Goal: Check status

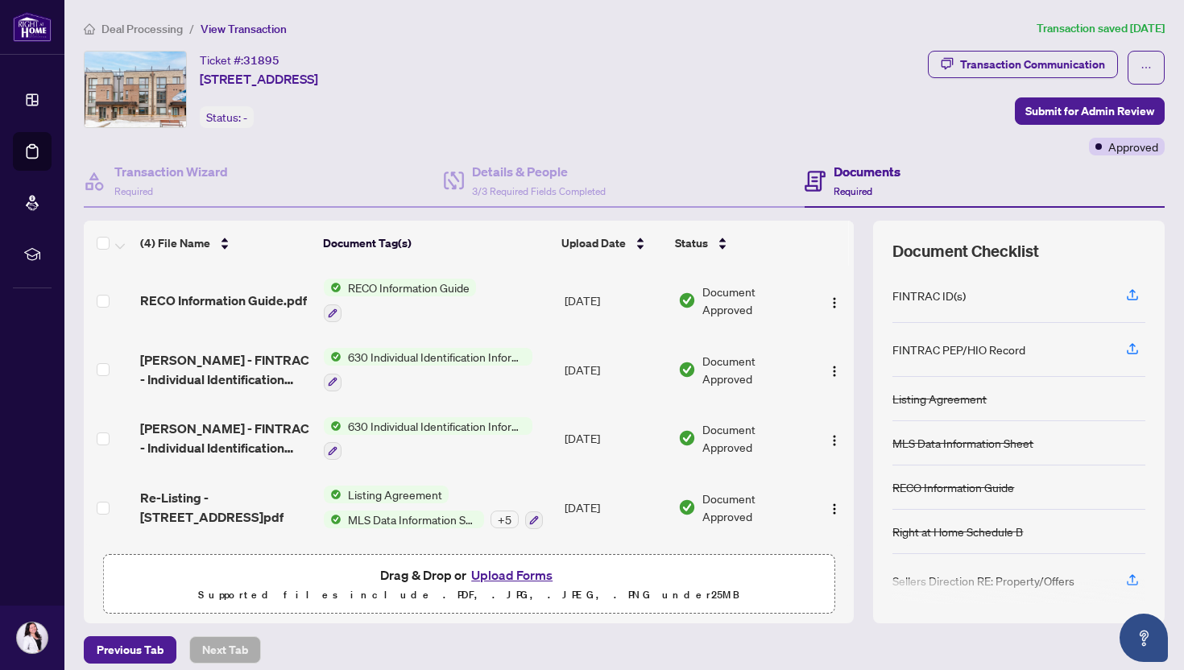
click at [140, 31] on span "Deal Processing" at bounding box center [141, 29] width 81 height 14
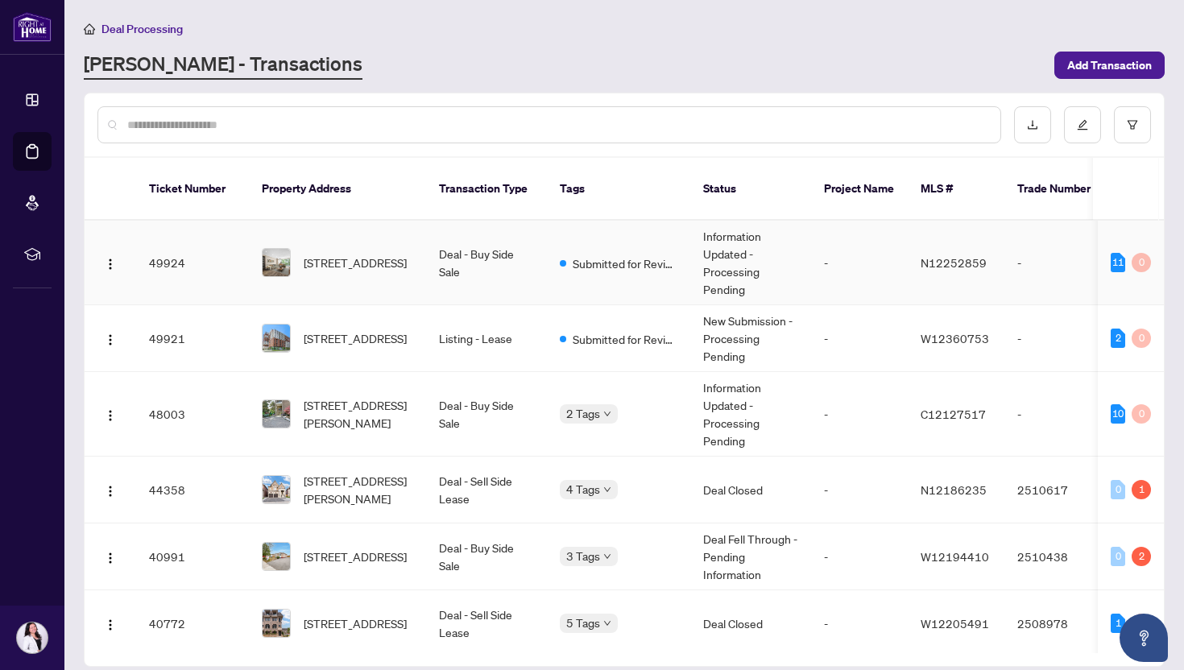
click at [482, 236] on td "Deal - Buy Side Sale" at bounding box center [486, 263] width 121 height 85
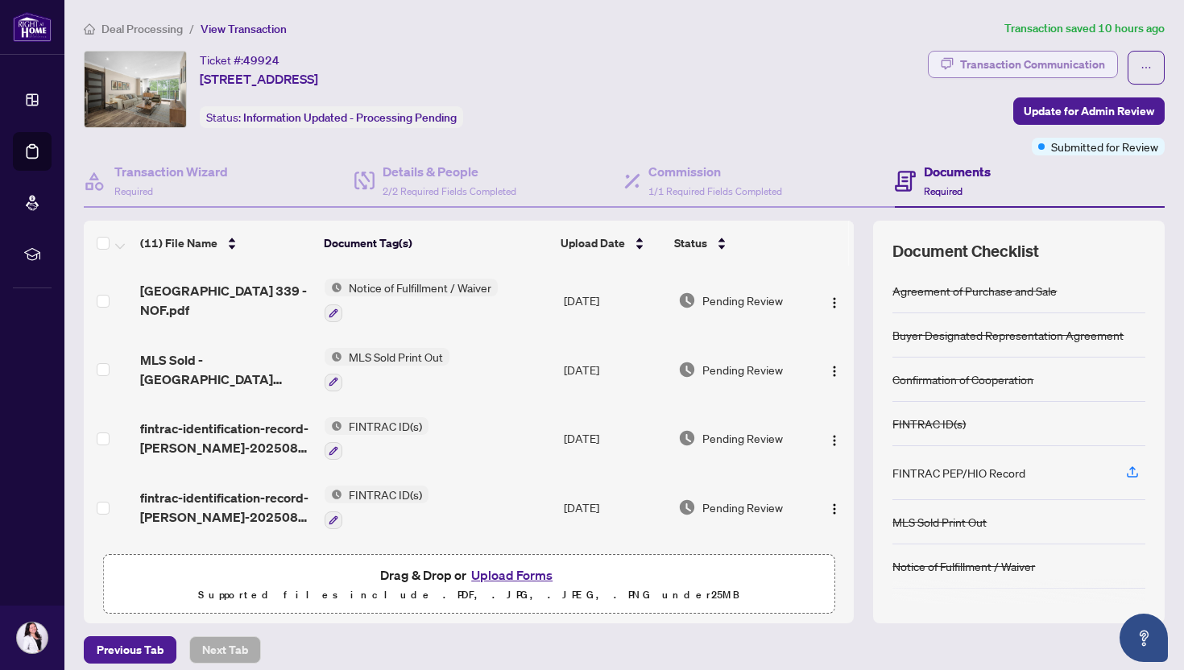
click at [1060, 52] on div "Transaction Communication" at bounding box center [1032, 65] width 145 height 26
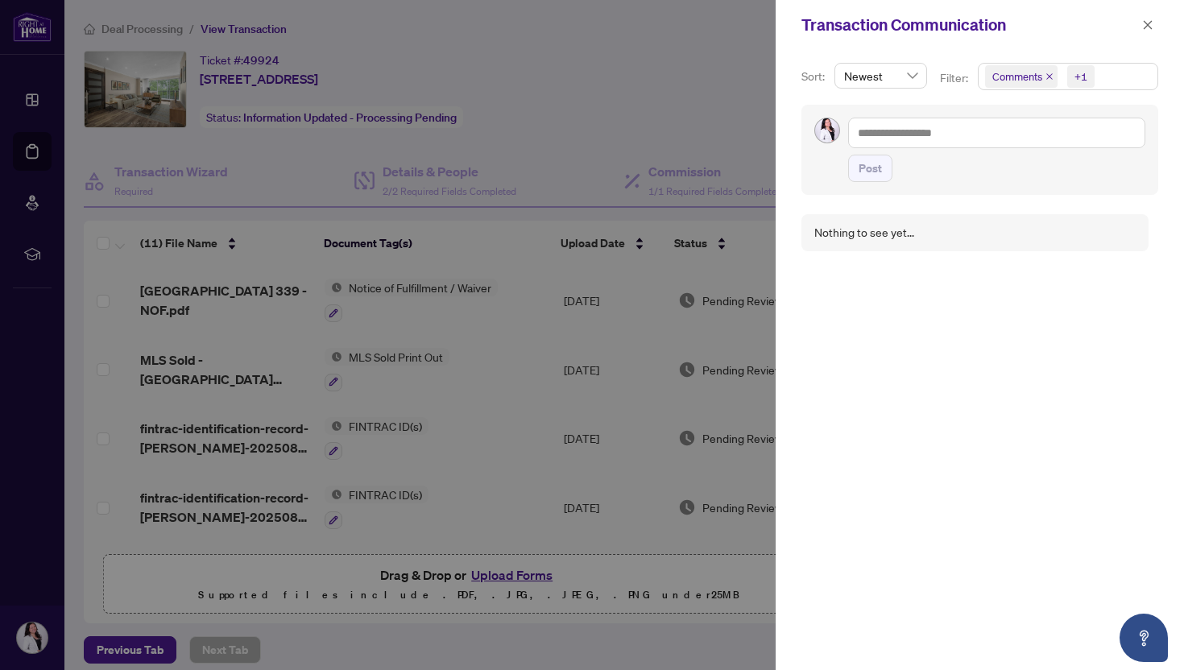
click at [1124, 72] on span "Comments +1" at bounding box center [1067, 77] width 179 height 26
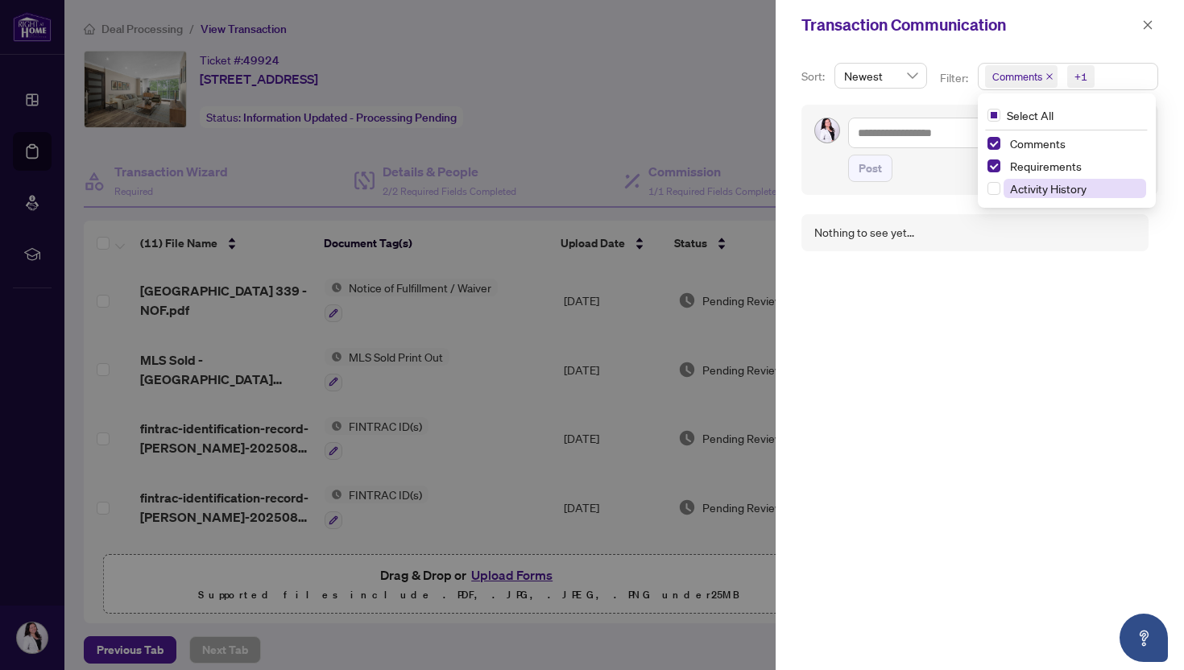
click at [1023, 187] on span "Activity History" at bounding box center [1048, 188] width 76 height 14
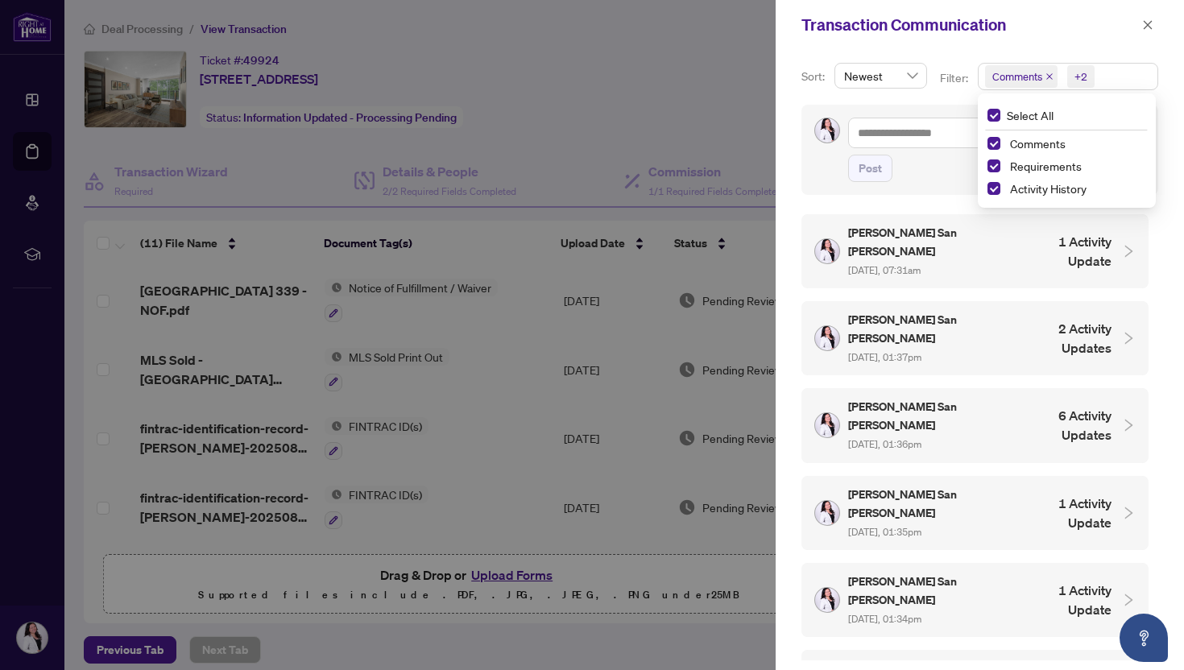
click at [1058, 249] on h4 "1 Activity Update" at bounding box center [1068, 251] width 85 height 39
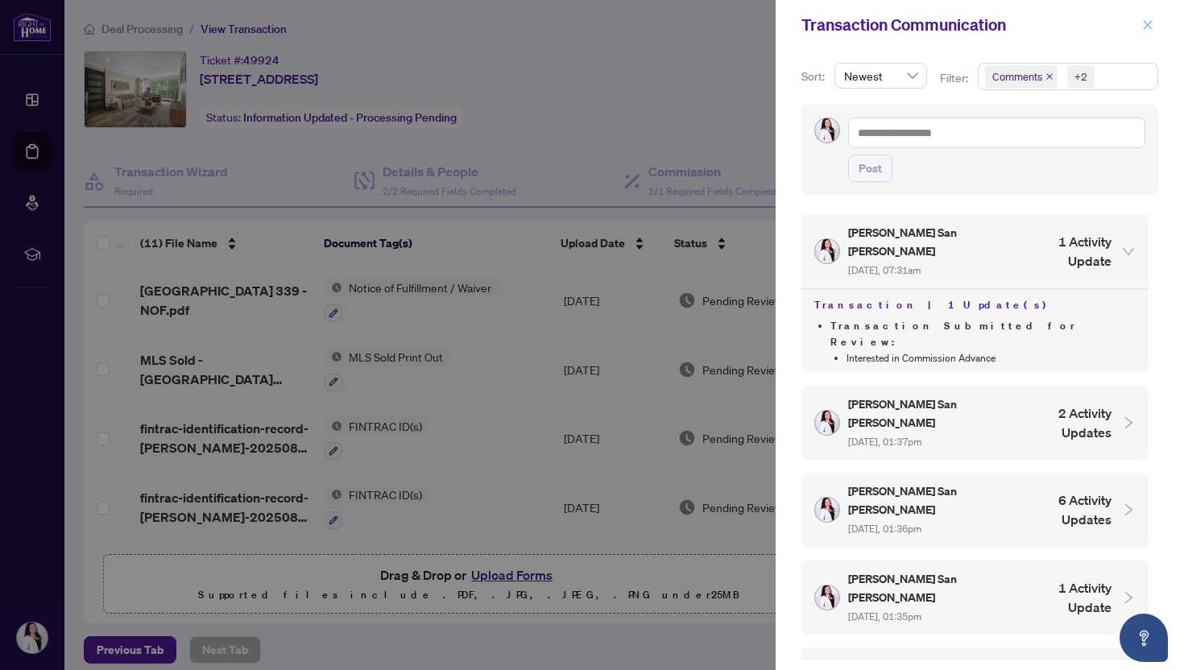
click at [1148, 26] on icon "close" at bounding box center [1147, 24] width 9 height 9
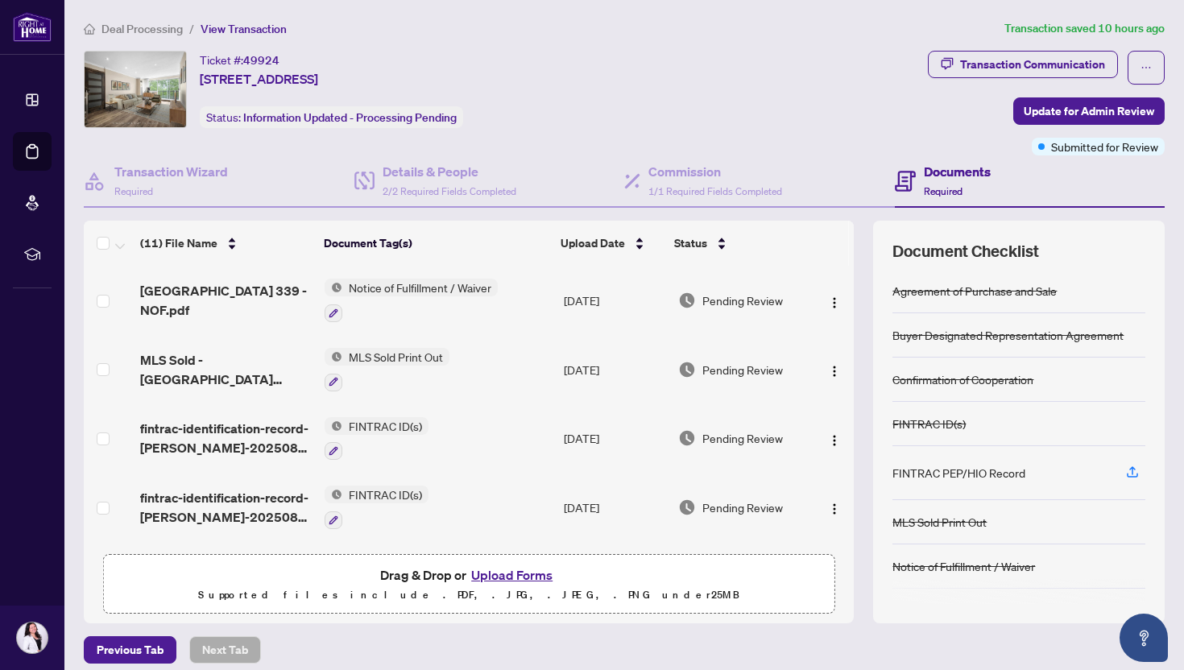
click at [159, 27] on span "Deal Processing" at bounding box center [141, 29] width 81 height 14
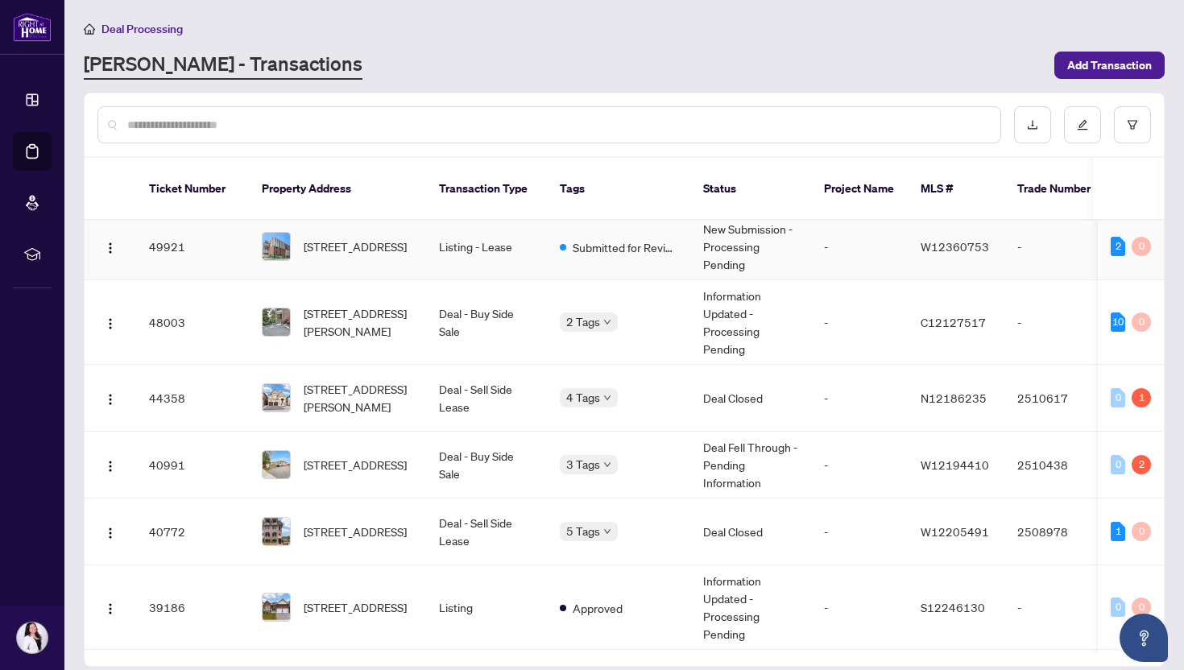
scroll to position [99, 0]
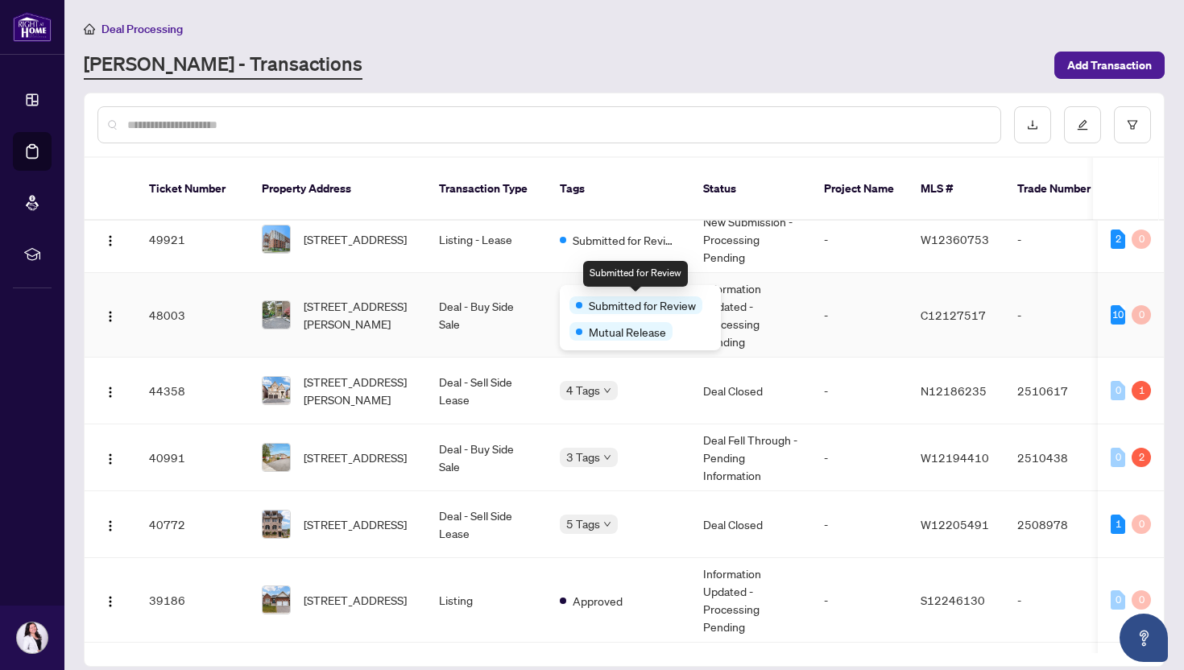
click at [601, 296] on span "Submitted for Review" at bounding box center [642, 305] width 107 height 18
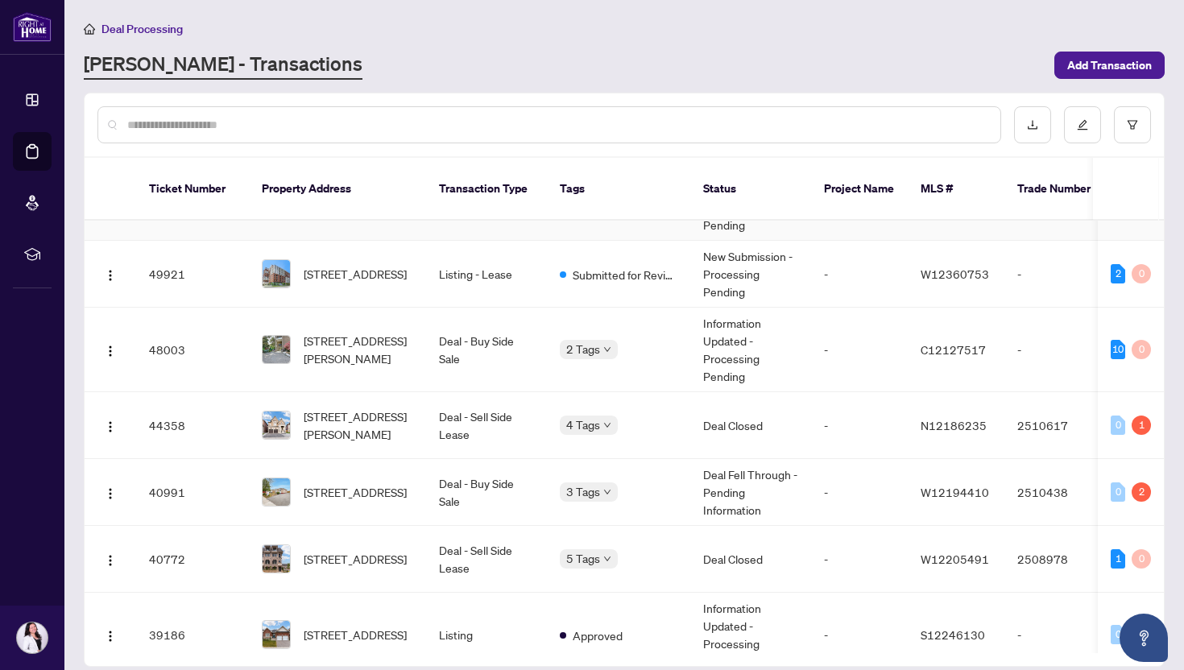
scroll to position [85, 0]
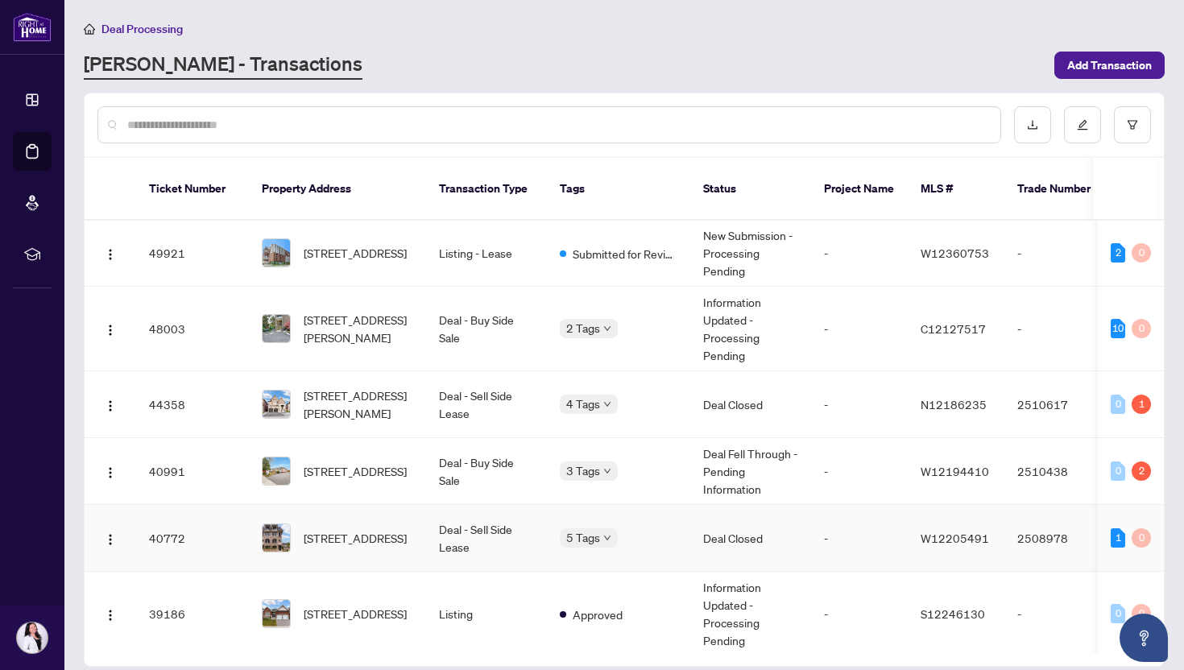
click at [366, 529] on span "[STREET_ADDRESS]" at bounding box center [355, 538] width 103 height 18
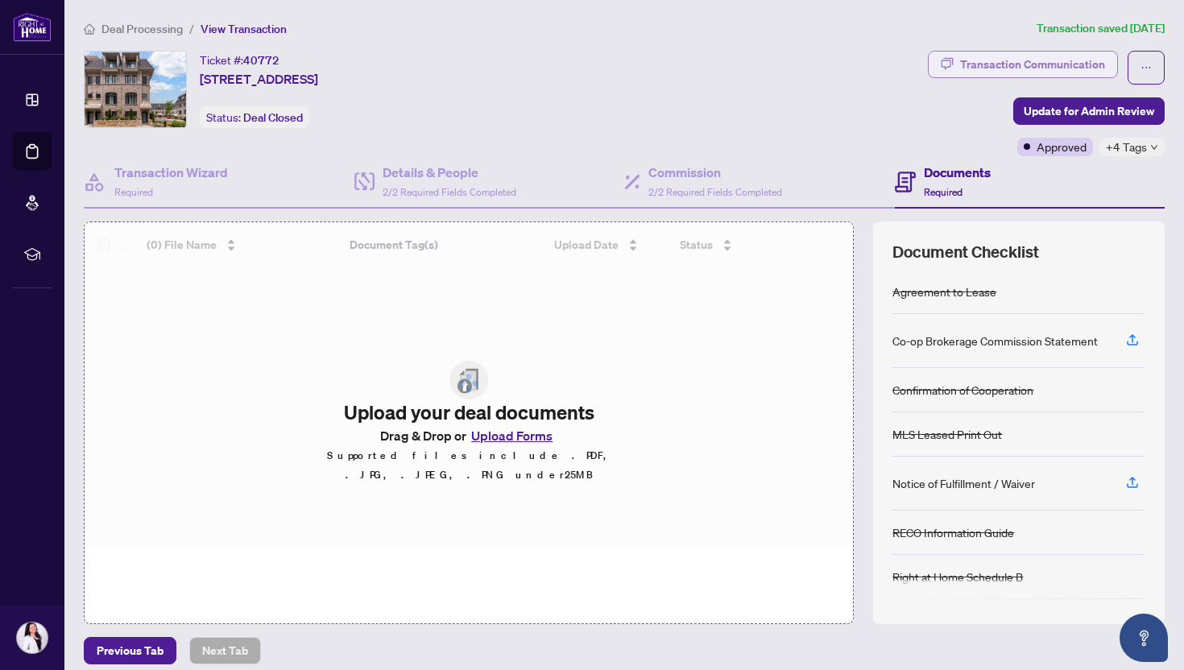
click at [1069, 53] on div "Transaction Communication" at bounding box center [1032, 65] width 145 height 26
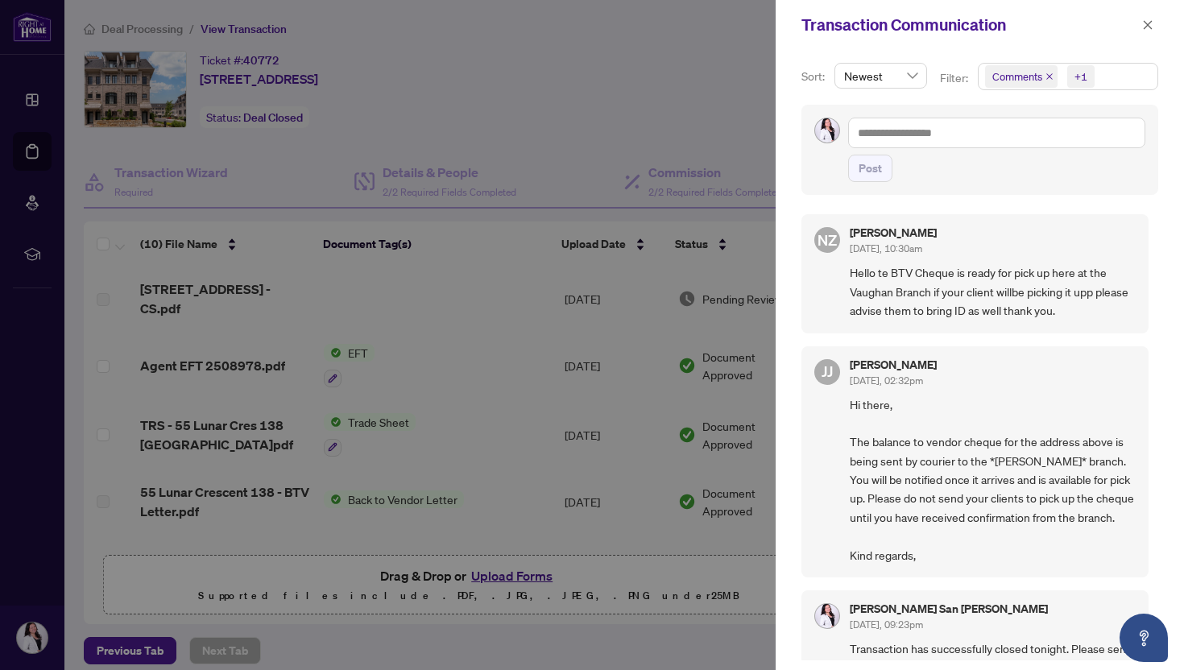
click at [1113, 81] on span "Comments +1" at bounding box center [1067, 77] width 179 height 26
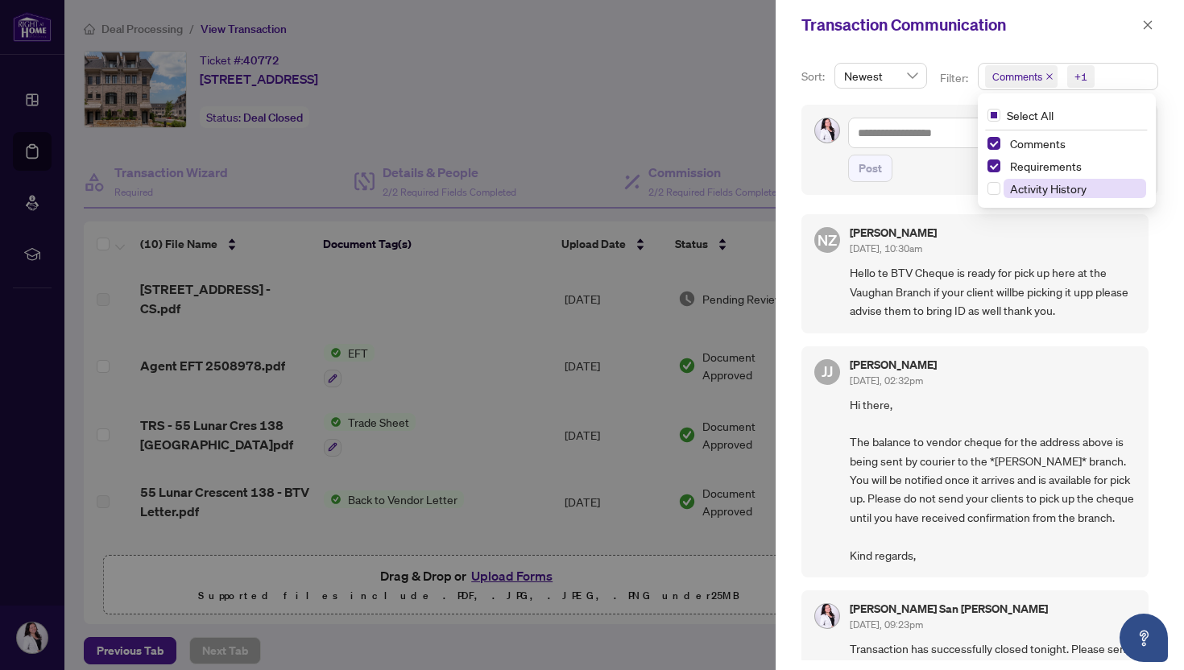
click at [1056, 192] on span "Activity History" at bounding box center [1048, 188] width 76 height 14
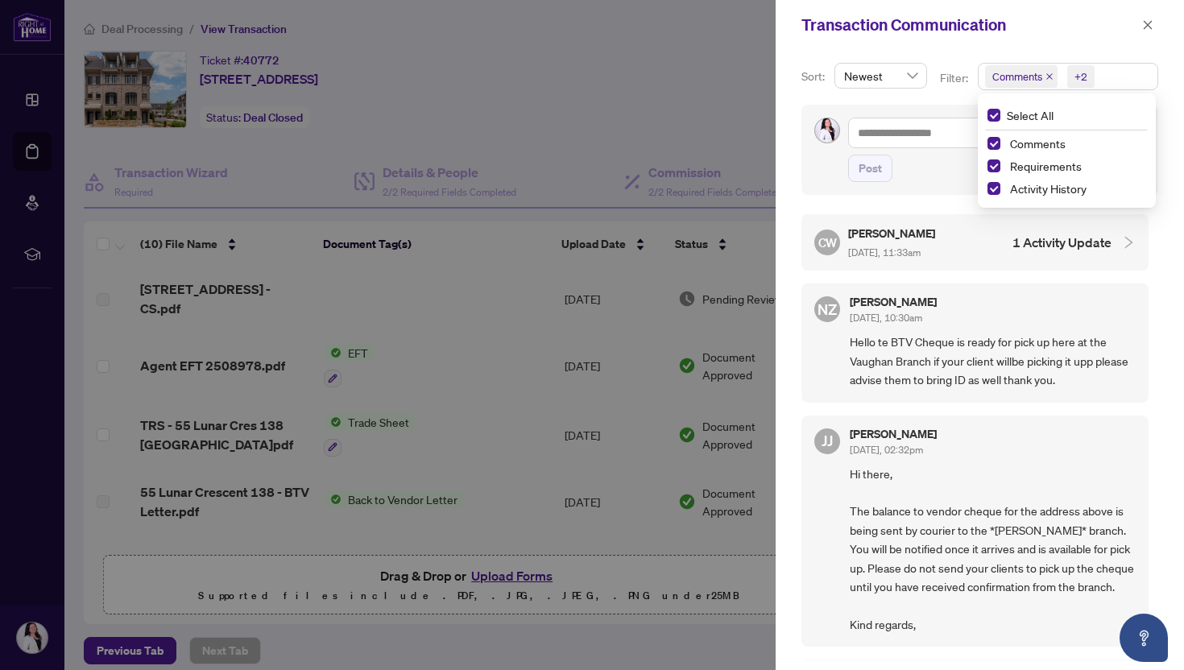
click at [1012, 248] on h4 "1 Activity Update" at bounding box center [1061, 242] width 99 height 19
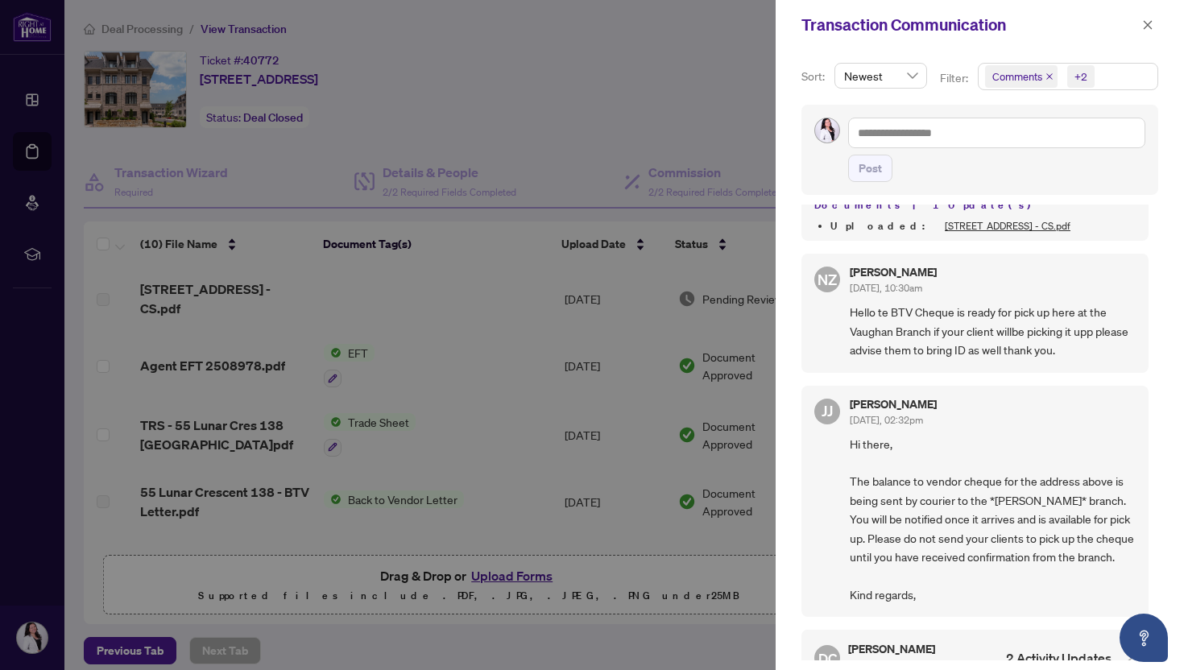
scroll to position [109, 0]
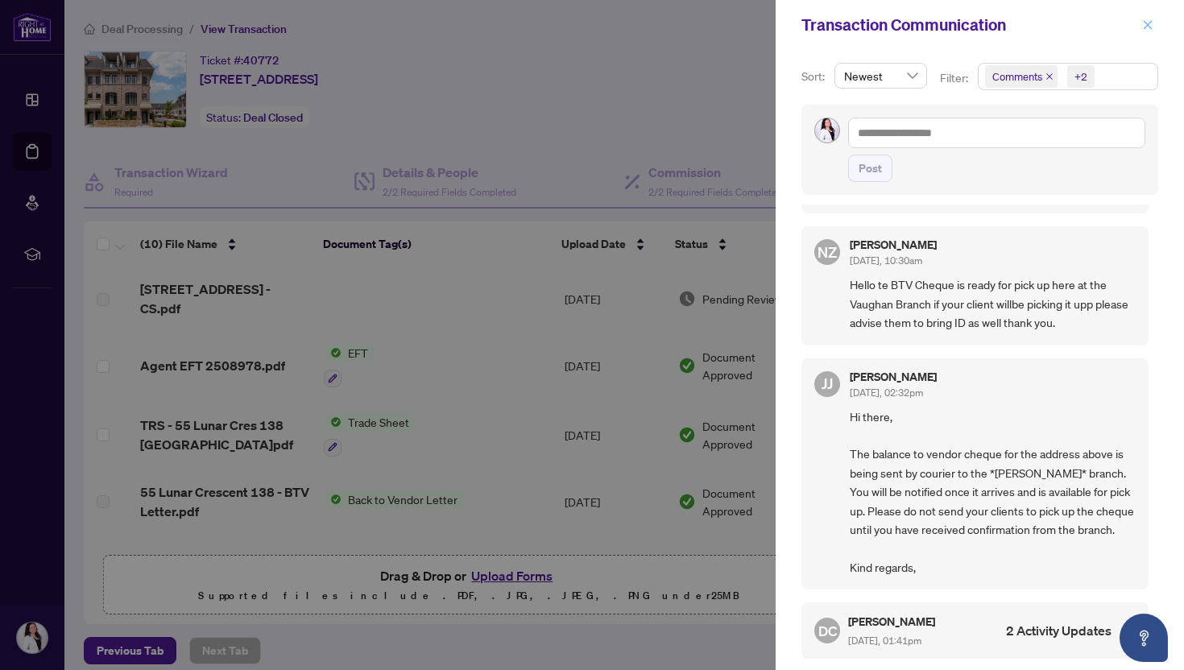
click at [1146, 25] on icon "close" at bounding box center [1147, 24] width 11 height 11
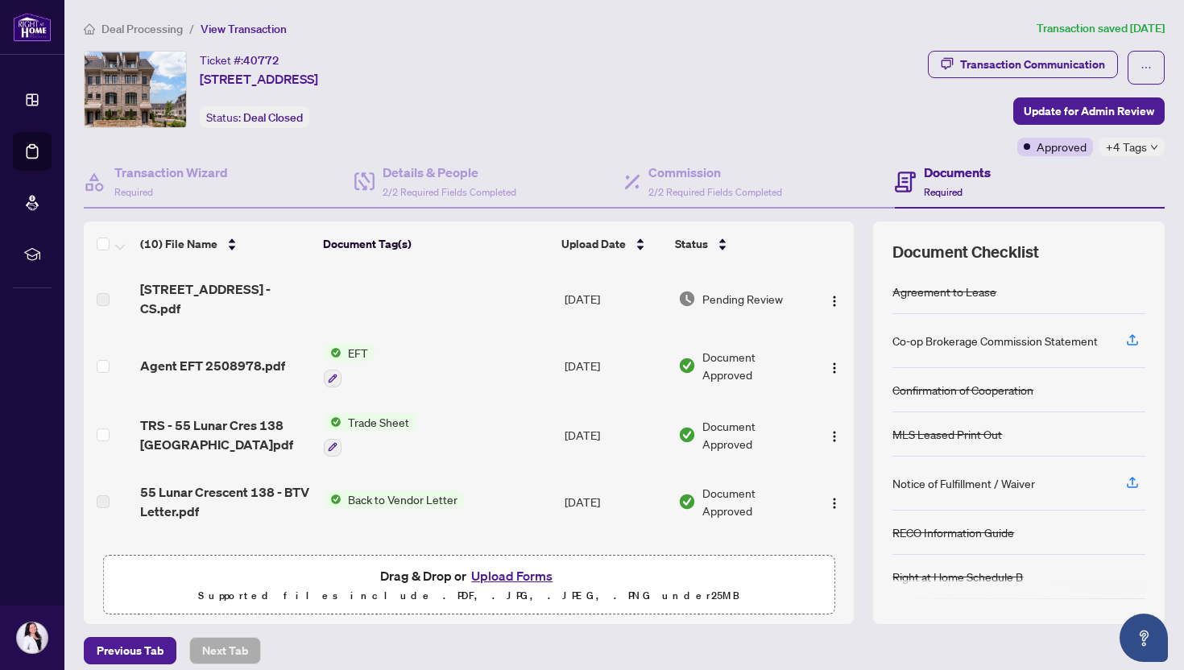
click at [118, 7] on main "Deal Processing / View Transaction Transaction saved [DATE] Ticket #: 40772 138…" at bounding box center [623, 335] width 1119 height 670
click at [118, 20] on li "Deal Processing" at bounding box center [133, 28] width 99 height 19
click at [118, 23] on span "Deal Processing" at bounding box center [141, 29] width 81 height 14
